Goal: Transaction & Acquisition: Purchase product/service

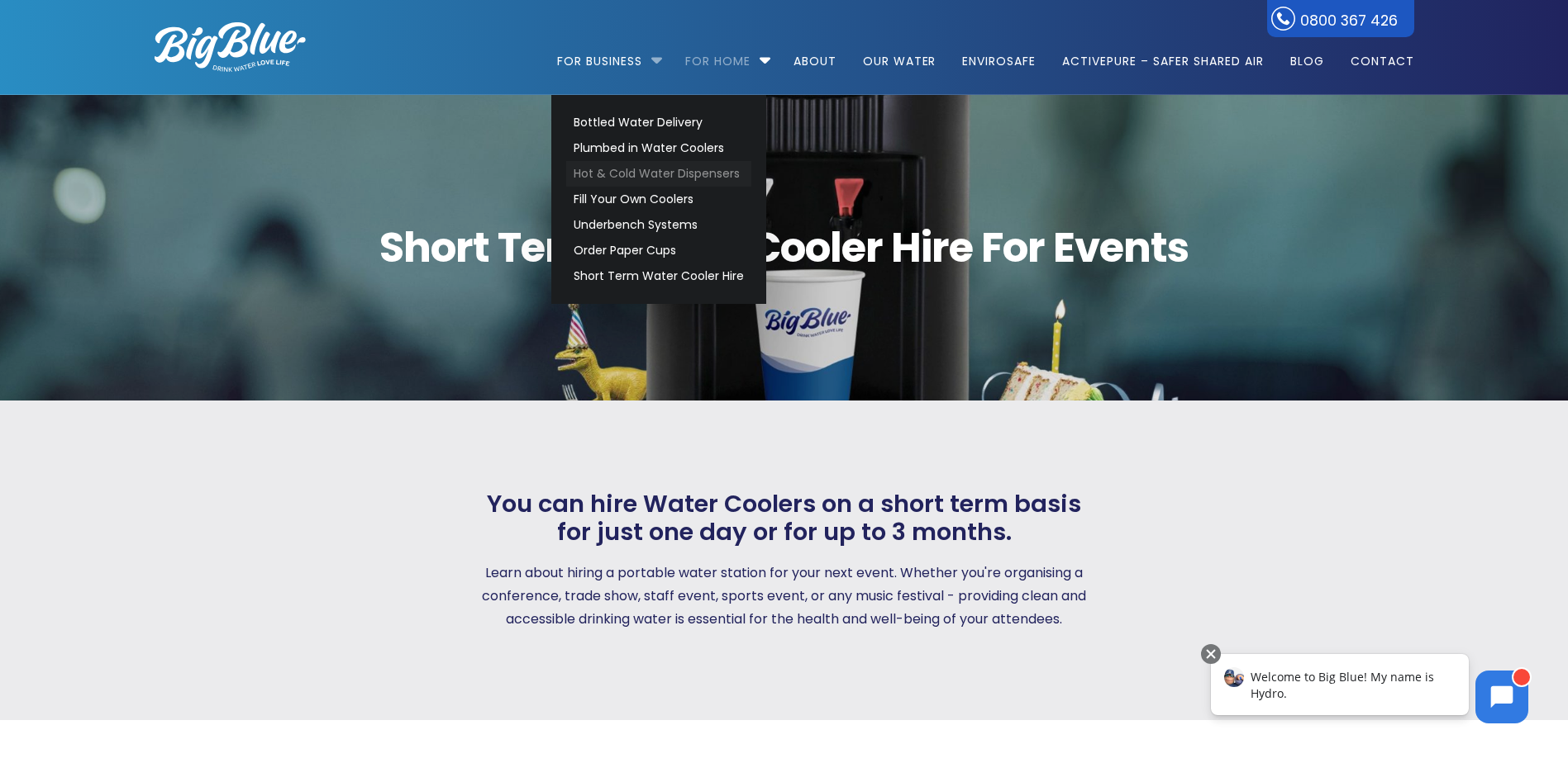
click at [658, 169] on link "Hot & Cold Water Dispensers" at bounding box center [659, 173] width 186 height 26
click at [635, 127] on link "Bottled Water Delivery" at bounding box center [659, 122] width 186 height 26
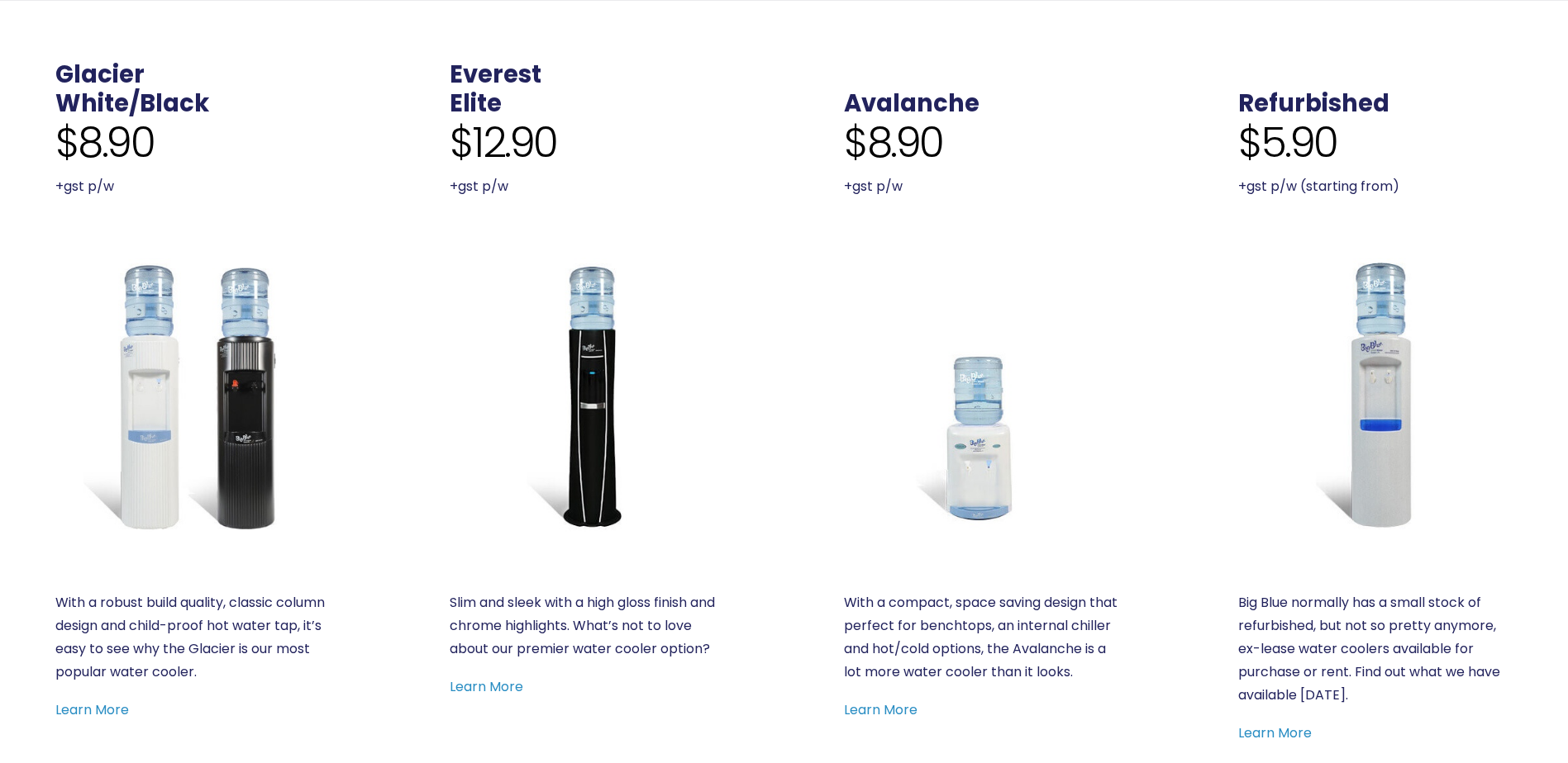
scroll to position [744, 0]
